Goal: Information Seeking & Learning: Find specific fact

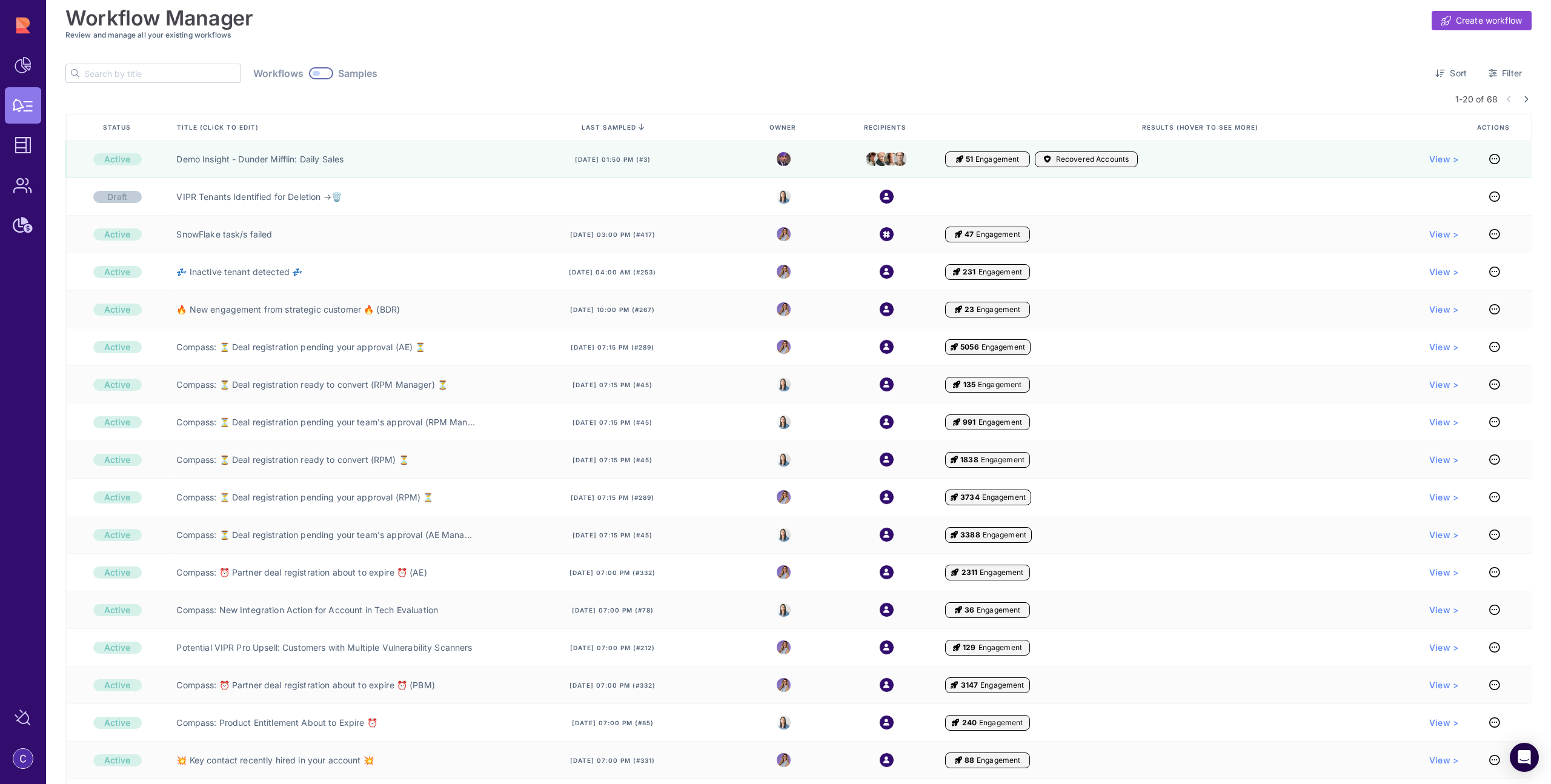
click at [184, 77] on input "text" at bounding box center [162, 73] width 156 height 18
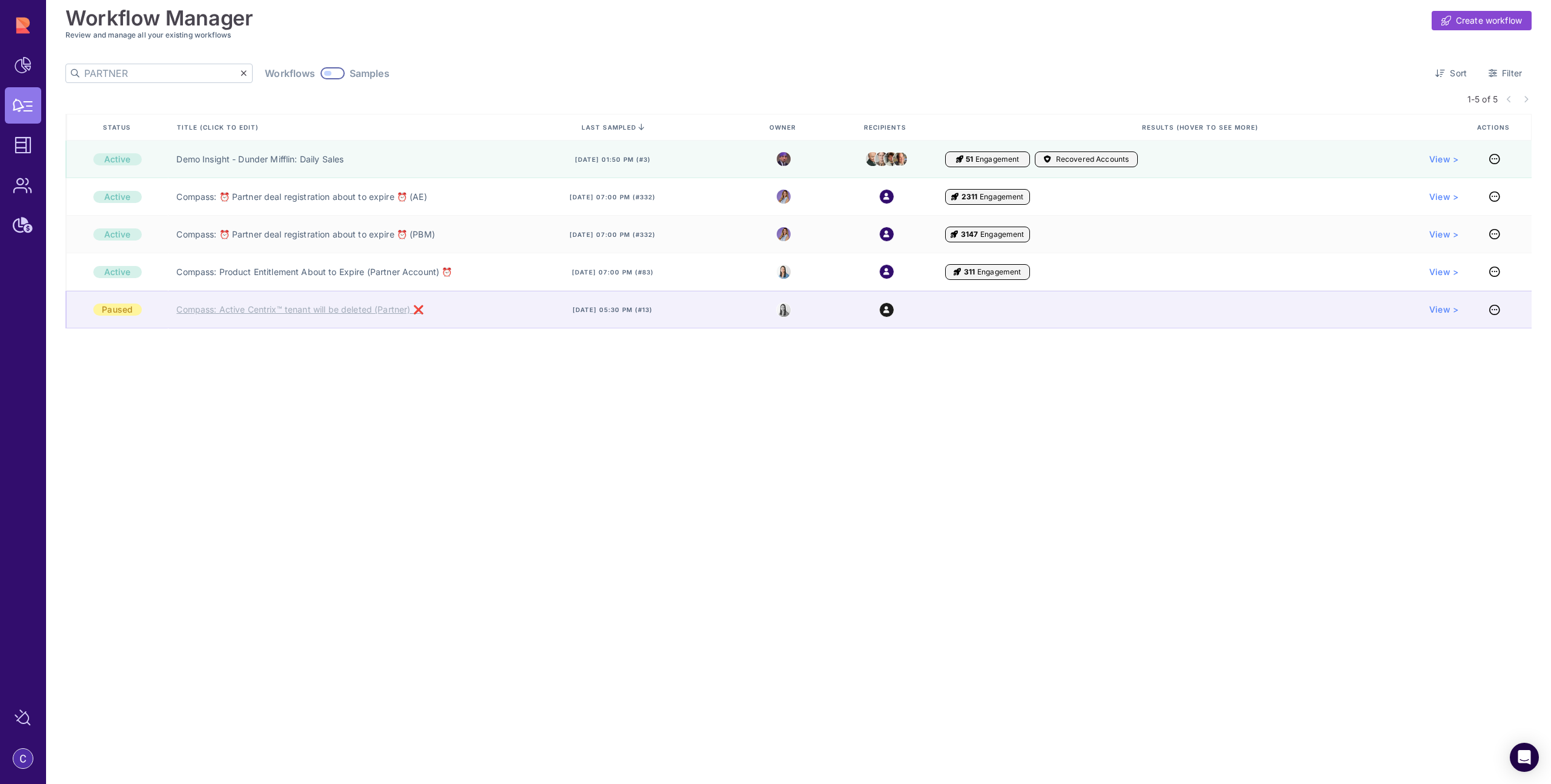
type input "PARTNER"
click at [237, 314] on link "Compass: Active Centrix™ tenant will be deleted (Partner) ❌" at bounding box center [299, 308] width 246 height 12
